Goal: Transaction & Acquisition: Book appointment/travel/reservation

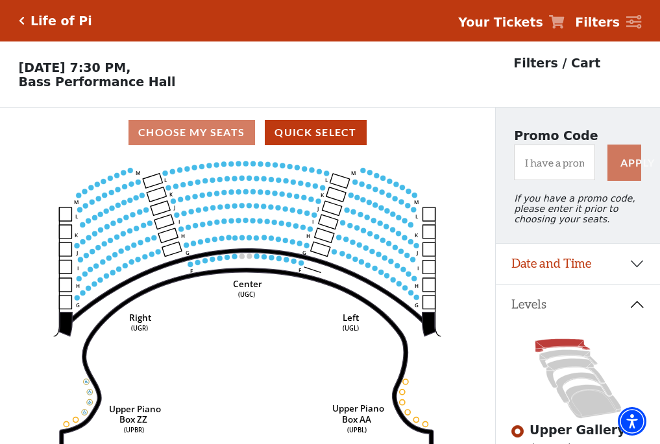
scroll to position [60, 0]
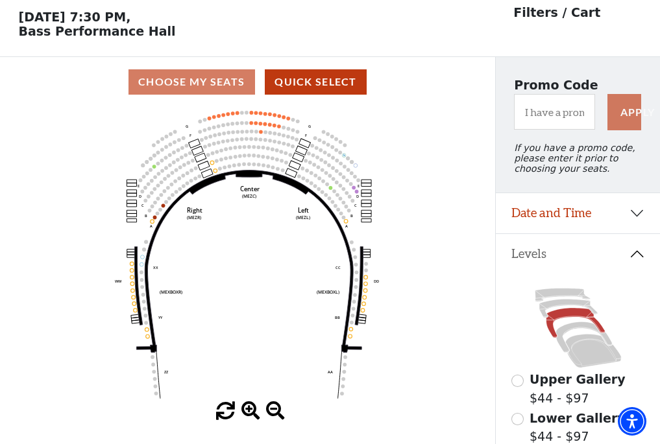
scroll to position [60, 0]
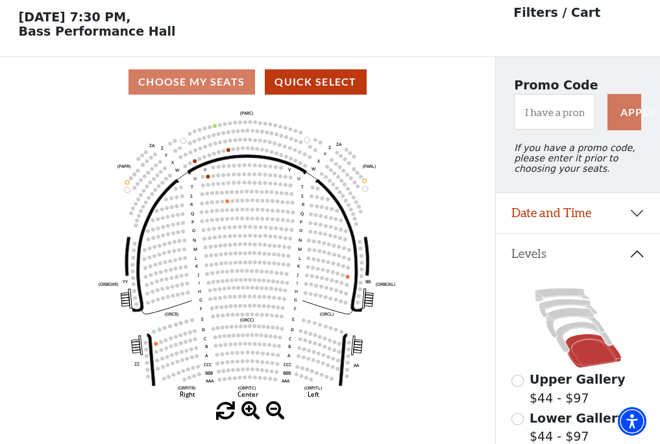
scroll to position [60, 0]
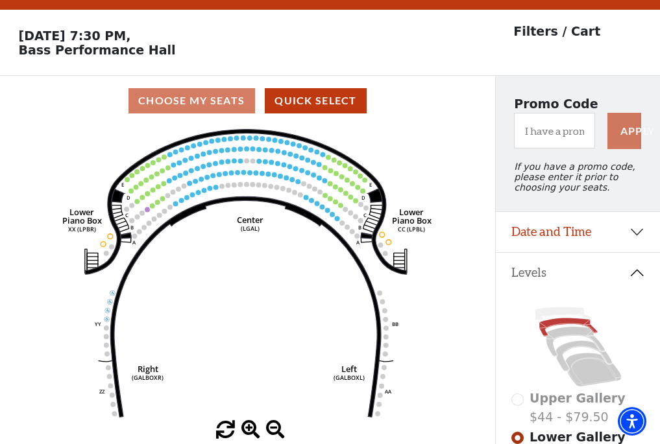
scroll to position [60, 0]
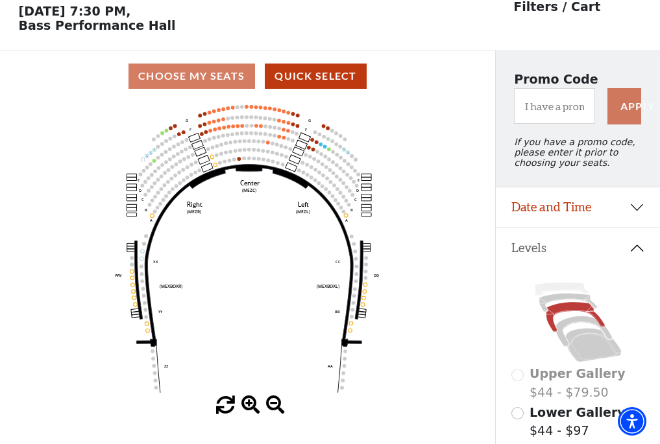
scroll to position [60, 0]
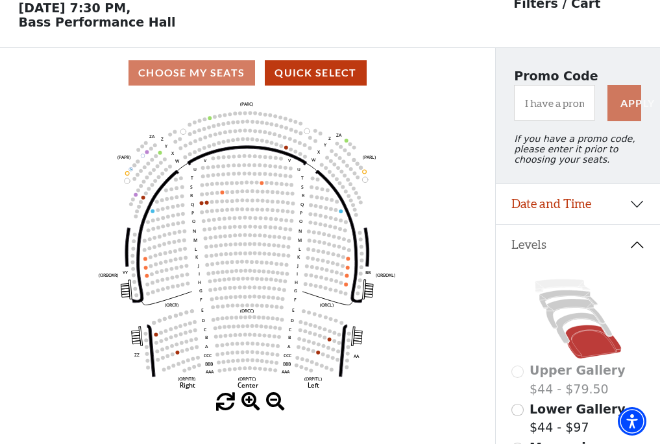
scroll to position [60, 0]
